Goal: Navigation & Orientation: Find specific page/section

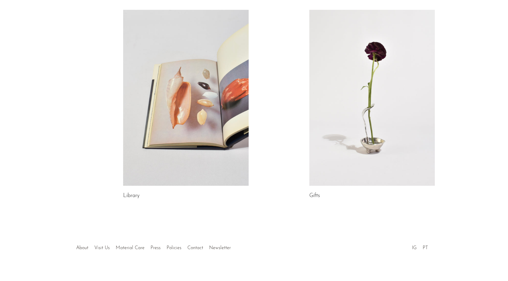
scroll to position [298, 0]
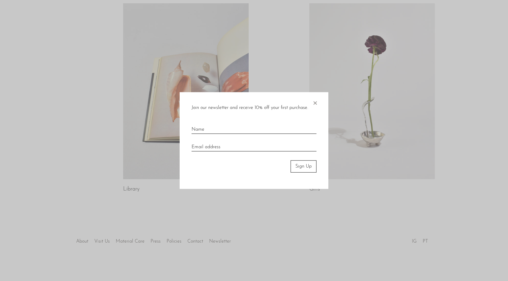
click at [317, 102] on span "×" at bounding box center [315, 101] width 6 height 19
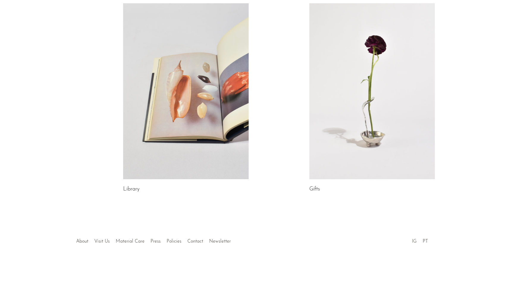
click at [415, 242] on link "IG" at bounding box center [414, 241] width 5 height 5
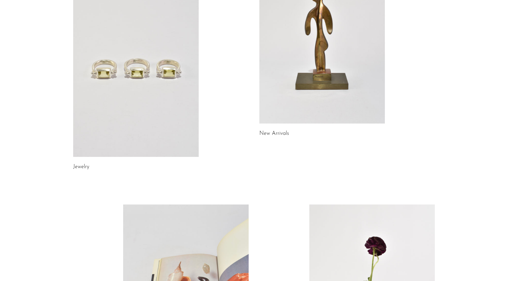
scroll to position [0, 0]
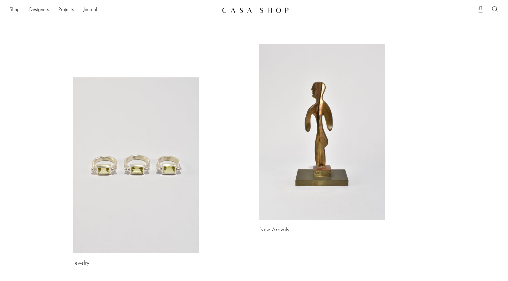
click at [17, 10] on link "Shop" at bounding box center [15, 10] width 10 height 8
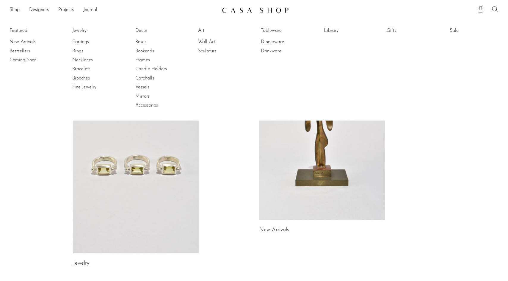
click at [29, 42] on link "New Arrivals" at bounding box center [32, 42] width 45 height 7
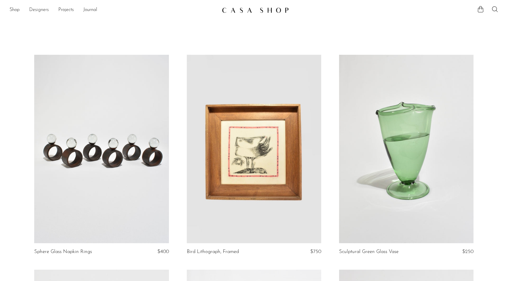
click at [42, 10] on link "Designers" at bounding box center [39, 10] width 20 height 8
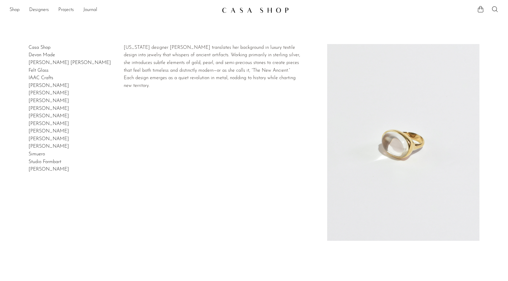
click at [43, 123] on link "[PERSON_NAME]" at bounding box center [49, 123] width 40 height 5
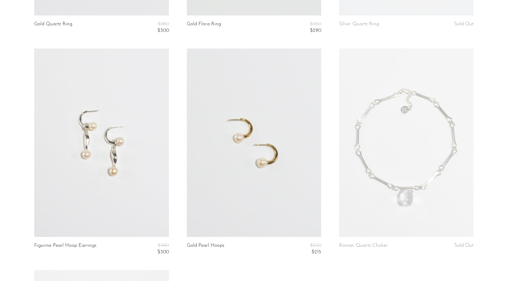
scroll to position [263, 0]
